Goal: Information Seeking & Learning: Learn about a topic

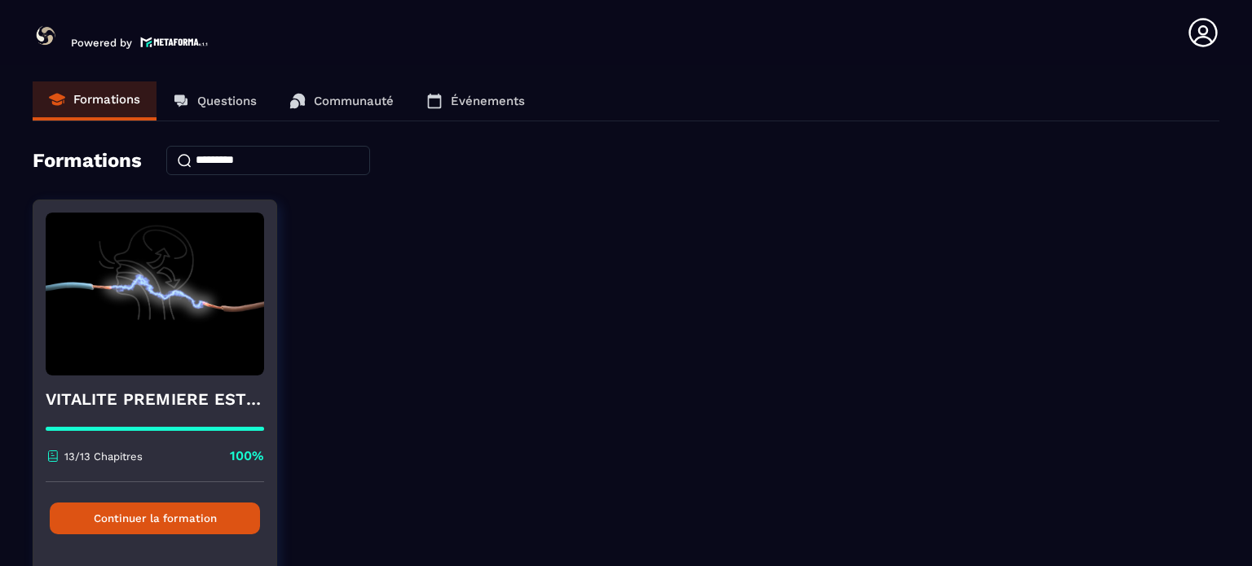
click at [174, 522] on button "Continuer la formation" at bounding box center [155, 519] width 210 height 32
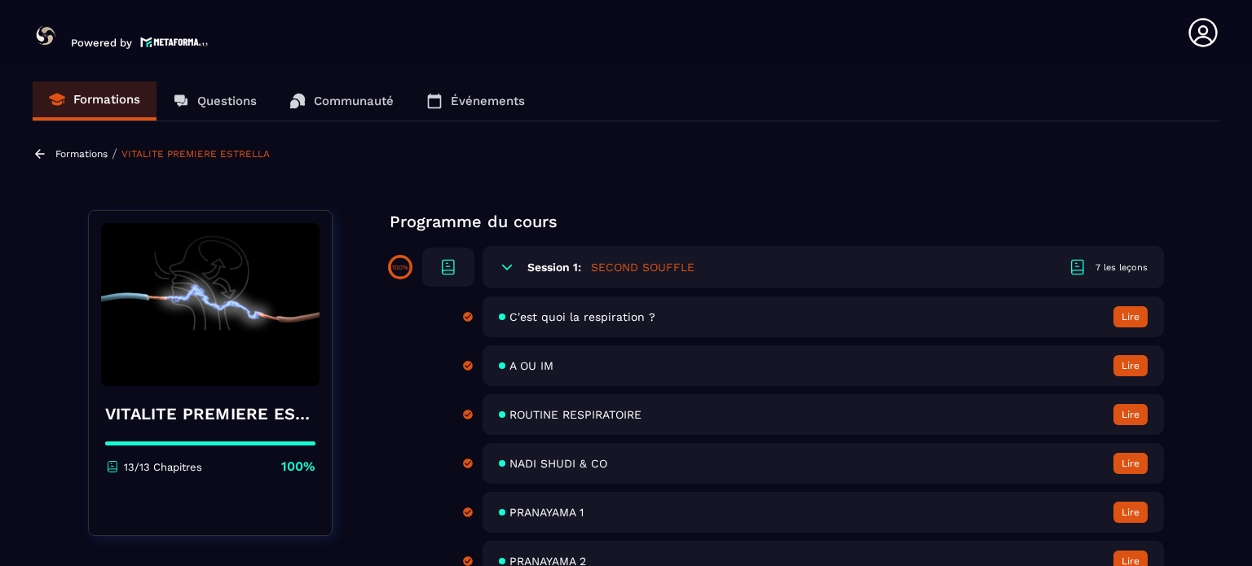
click at [587, 421] on span "ROUTINE RESPIRATOIRE" at bounding box center [575, 414] width 132 height 13
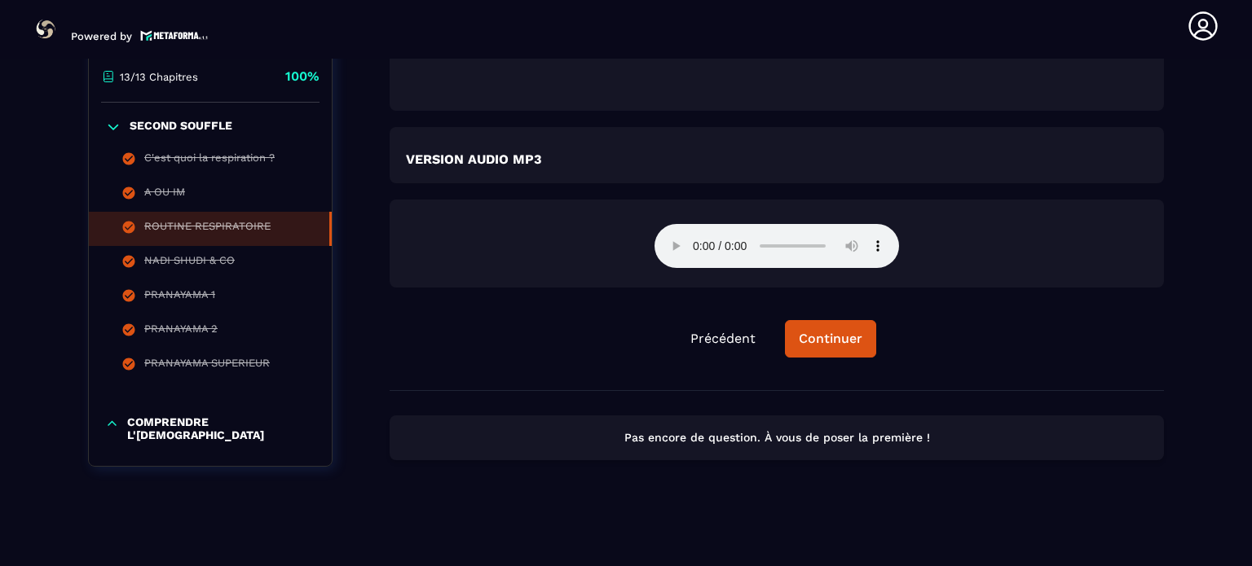
scroll to position [2742, 0]
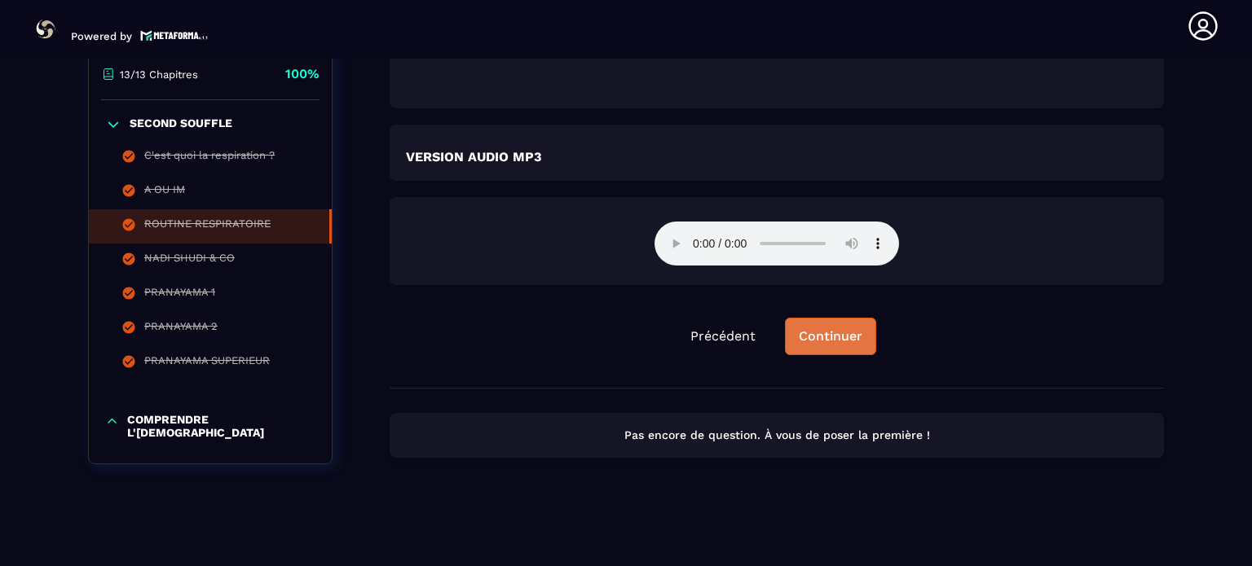
click at [827, 332] on div "Continuer" at bounding box center [831, 336] width 64 height 16
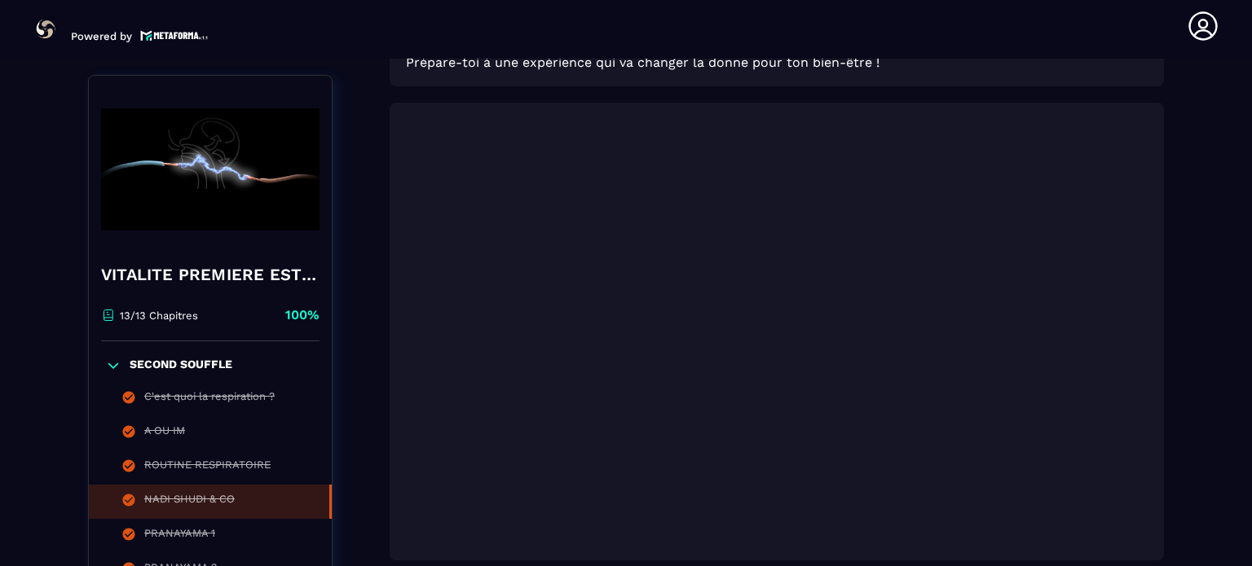
scroll to position [577, 0]
